Goal: Transaction & Acquisition: Purchase product/service

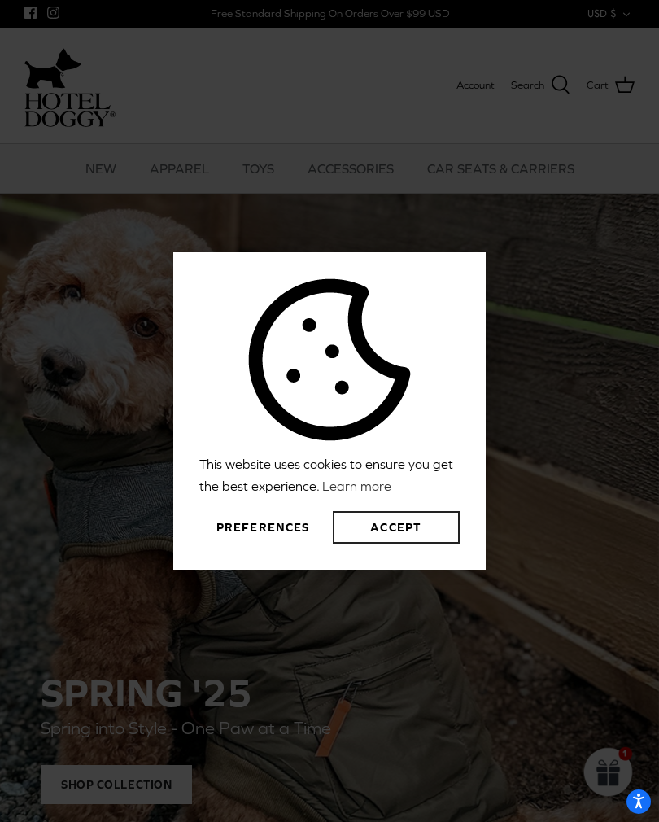
click at [402, 540] on button "Accept" at bounding box center [396, 527] width 127 height 33
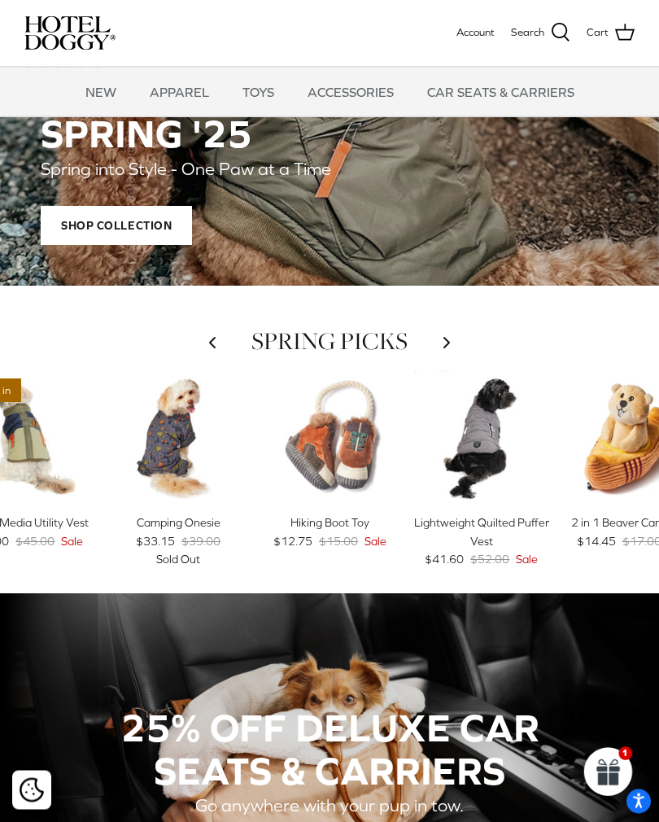
scroll to position [393, 0]
click at [477, 248] on div "SPRING '25 Spring into Style - One Paw at a Time Shop Collection" at bounding box center [329, 179] width 659 height 214
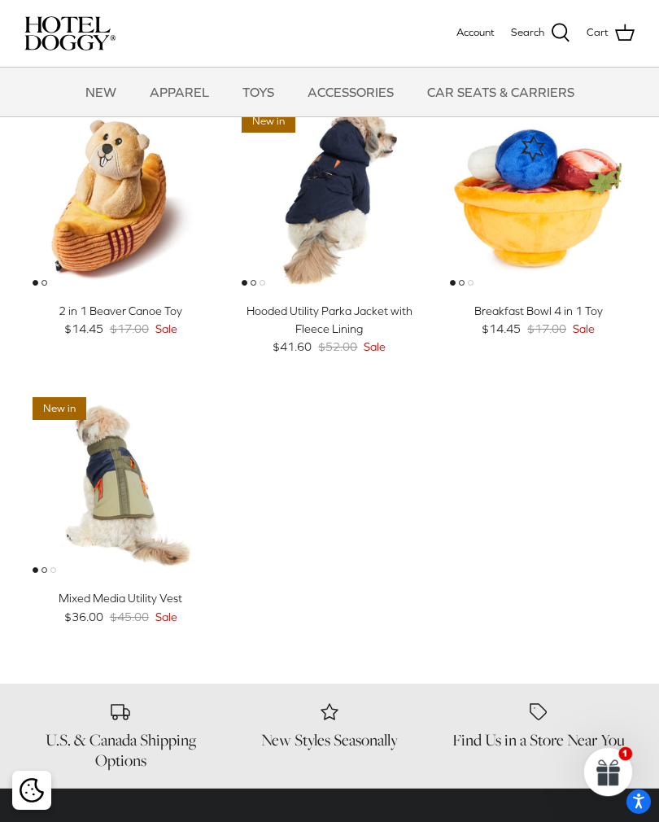
scroll to position [328, 0]
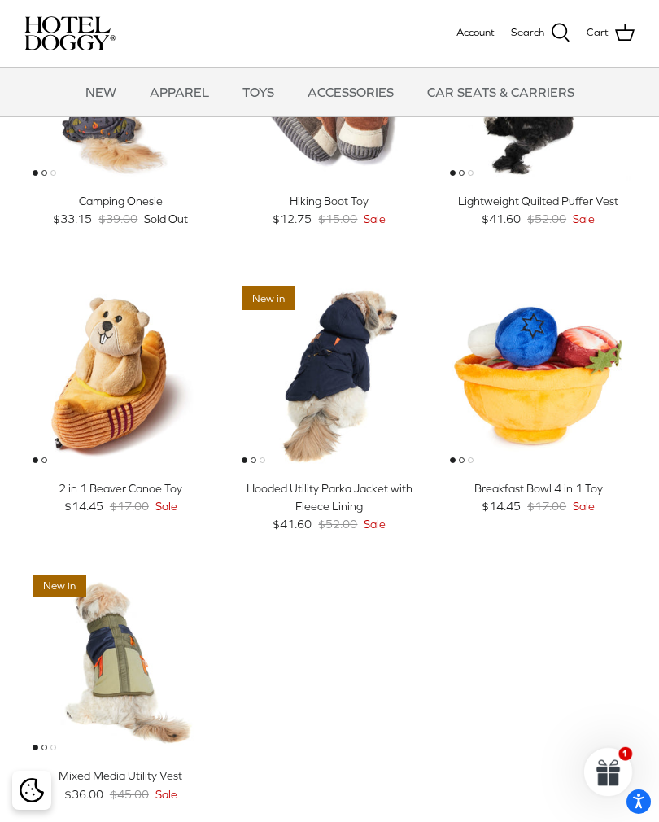
click at [184, 557] on div "15% off Left Right Quick buy Camping Onesie $33.15 $39.00 Sold Out 15% off Quic…" at bounding box center [321, 422] width 626 height 862
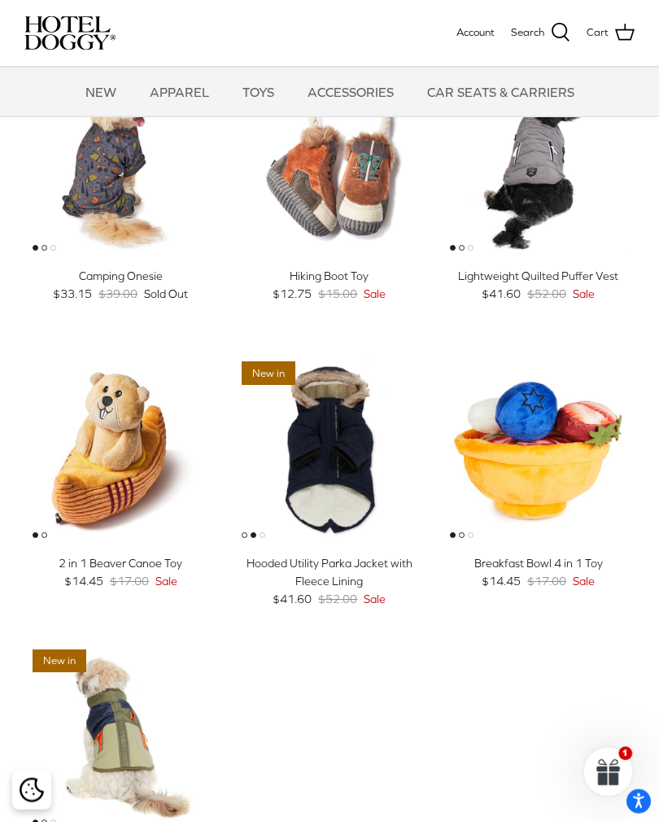
scroll to position [0, 0]
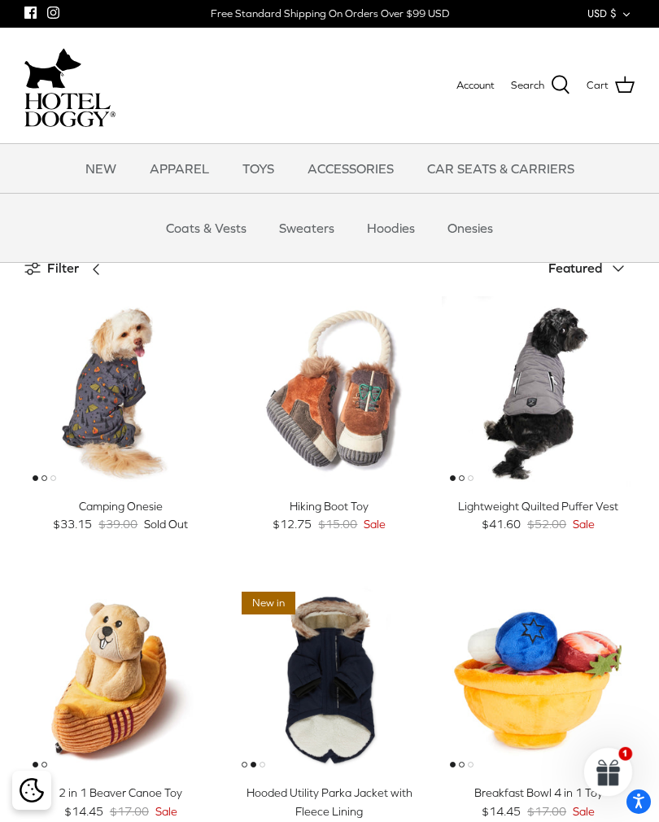
click at [231, 233] on link "Coats & Vests" at bounding box center [206, 227] width 110 height 49
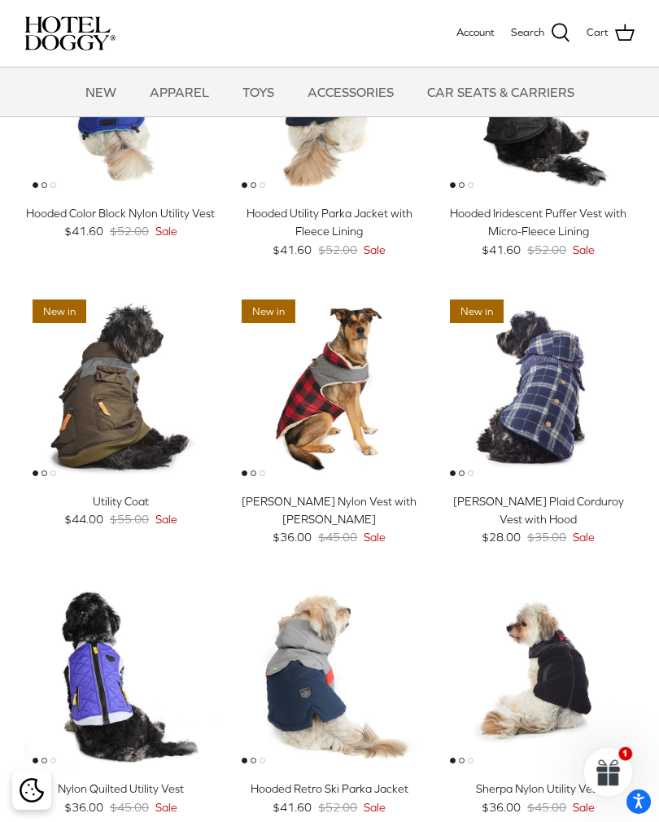
scroll to position [417, 0]
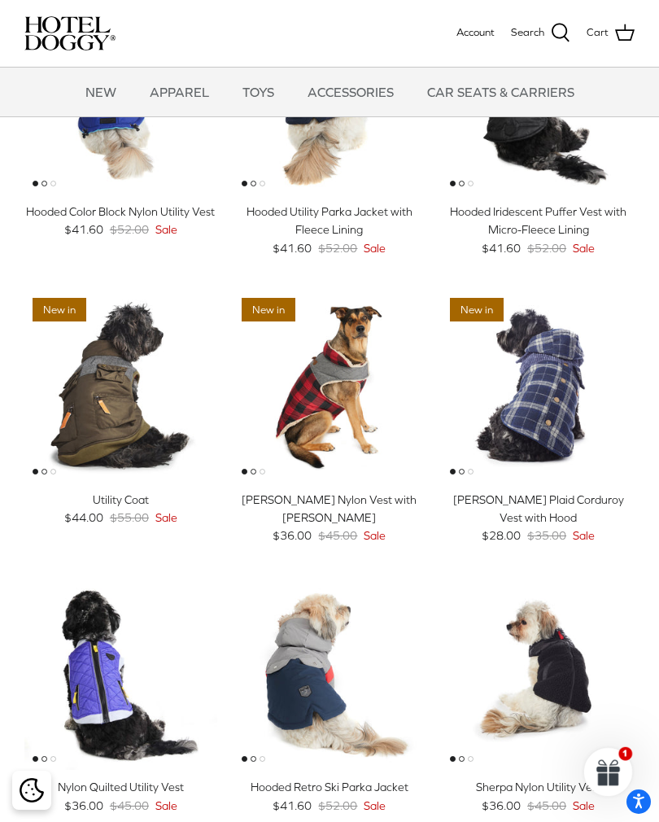
click at [578, 392] on img "Melton Plaid Corduroy Vest with Hood" at bounding box center [538, 386] width 193 height 193
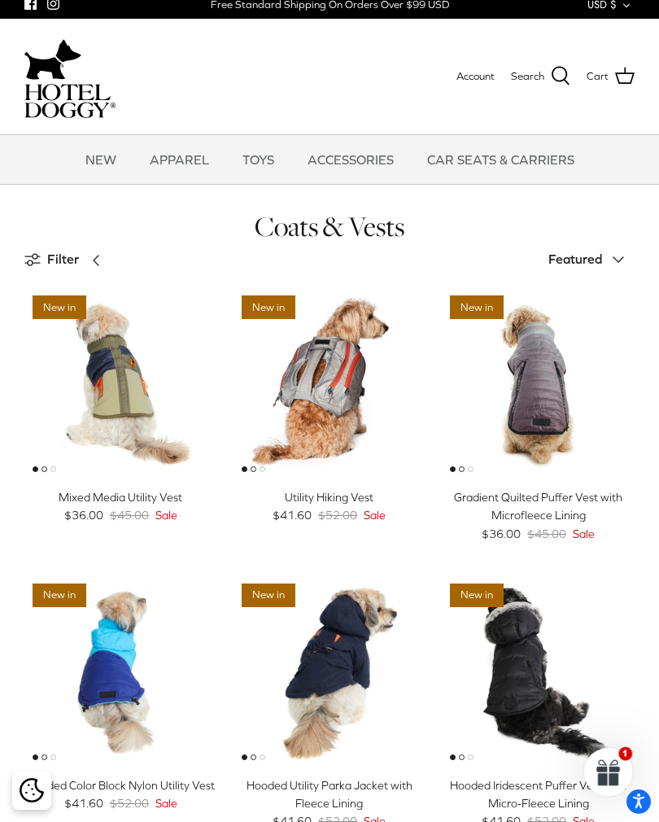
scroll to position [0, 0]
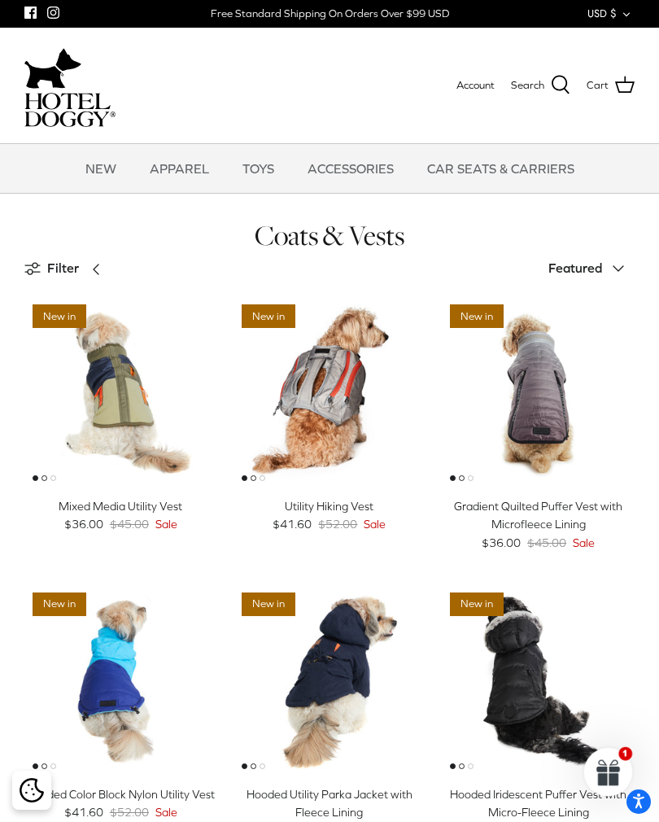
click at [111, 171] on link "NEW" at bounding box center [101, 168] width 60 height 49
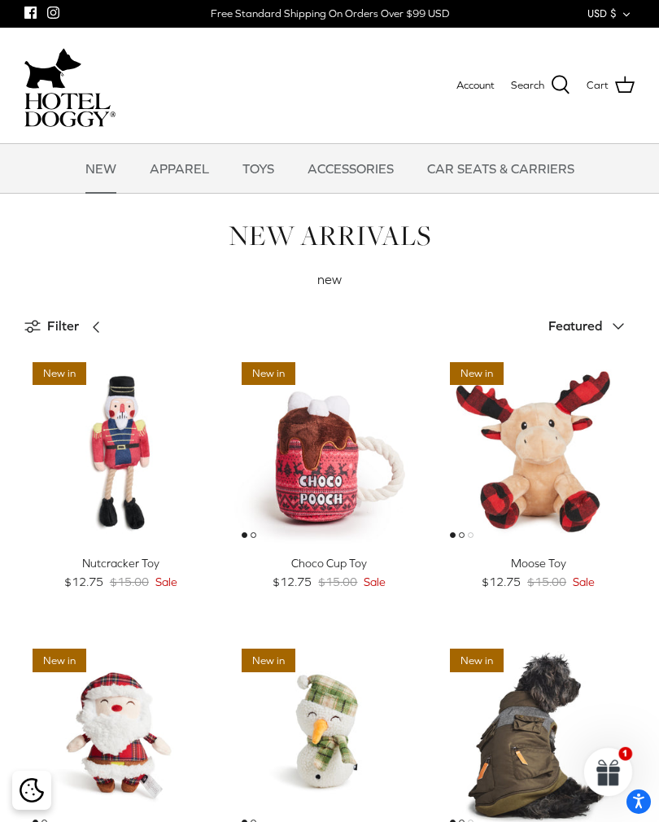
click at [502, 344] on div "Filter Right Sort by Featured Down Featured Best selling Alphabetically, A-Z Al…" at bounding box center [329, 326] width 610 height 39
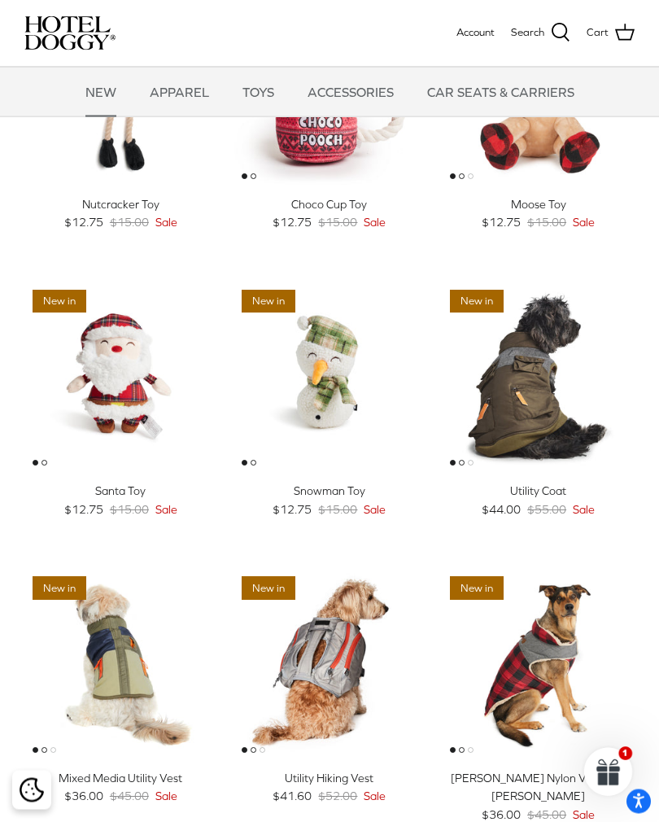
scroll to position [55, 0]
